Goal: Information Seeking & Learning: Learn about a topic

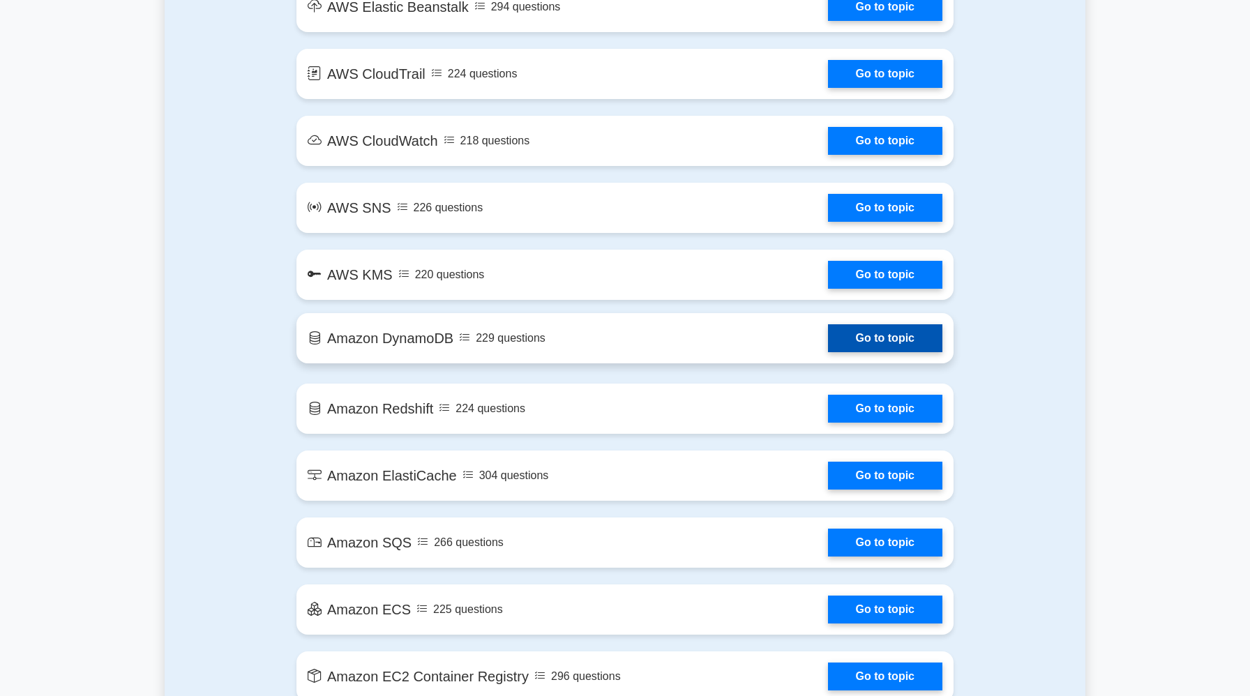
scroll to position [1543, 0]
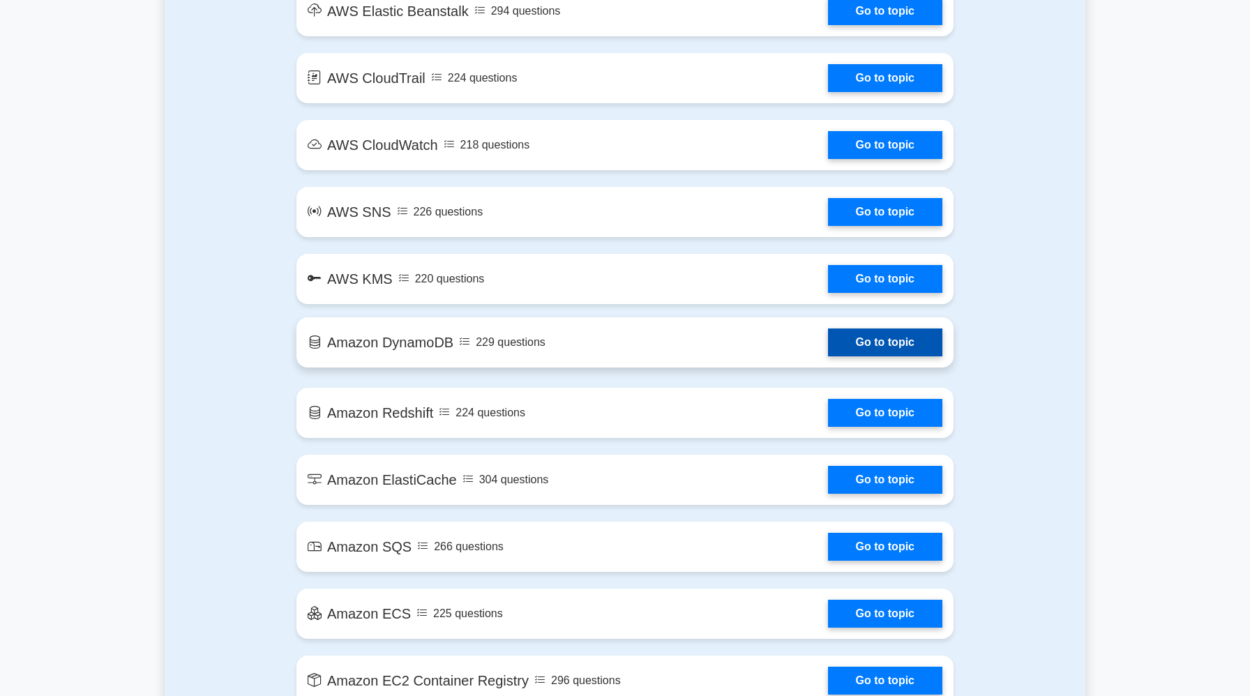
click at [836, 356] on link "Go to topic" at bounding box center [885, 342] width 114 height 28
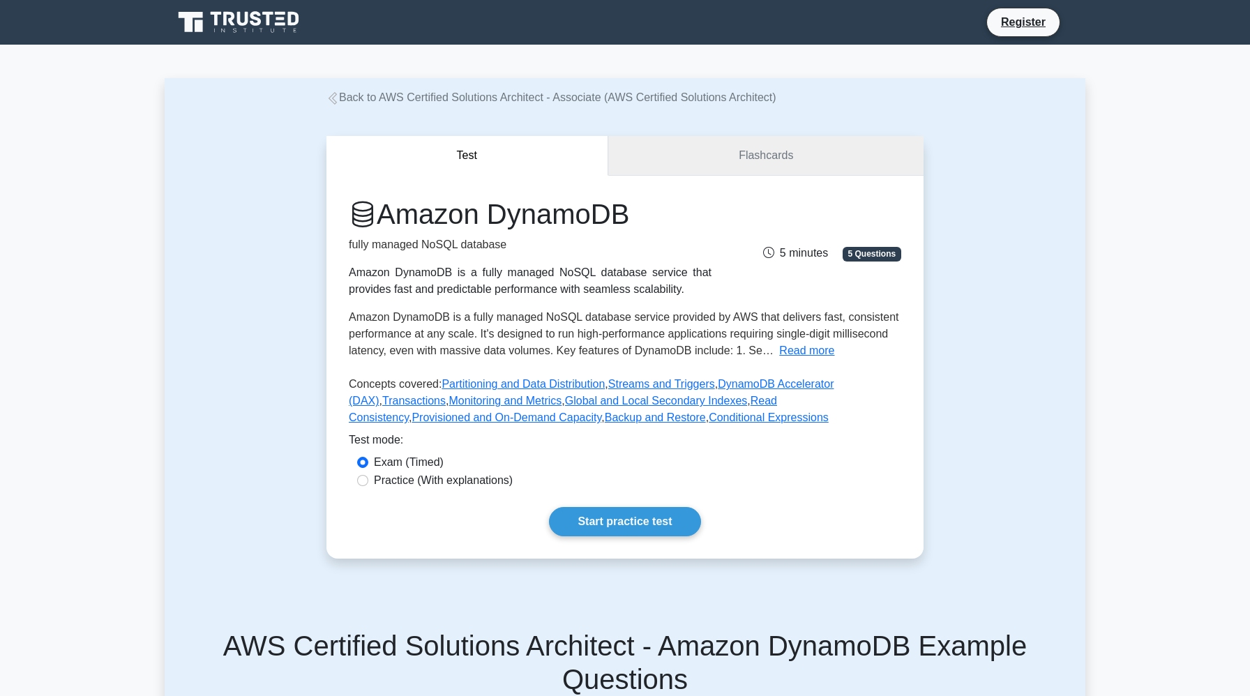
click at [749, 157] on link "Flashcards" at bounding box center [765, 156] width 315 height 40
